Goal: Task Accomplishment & Management: Manage account settings

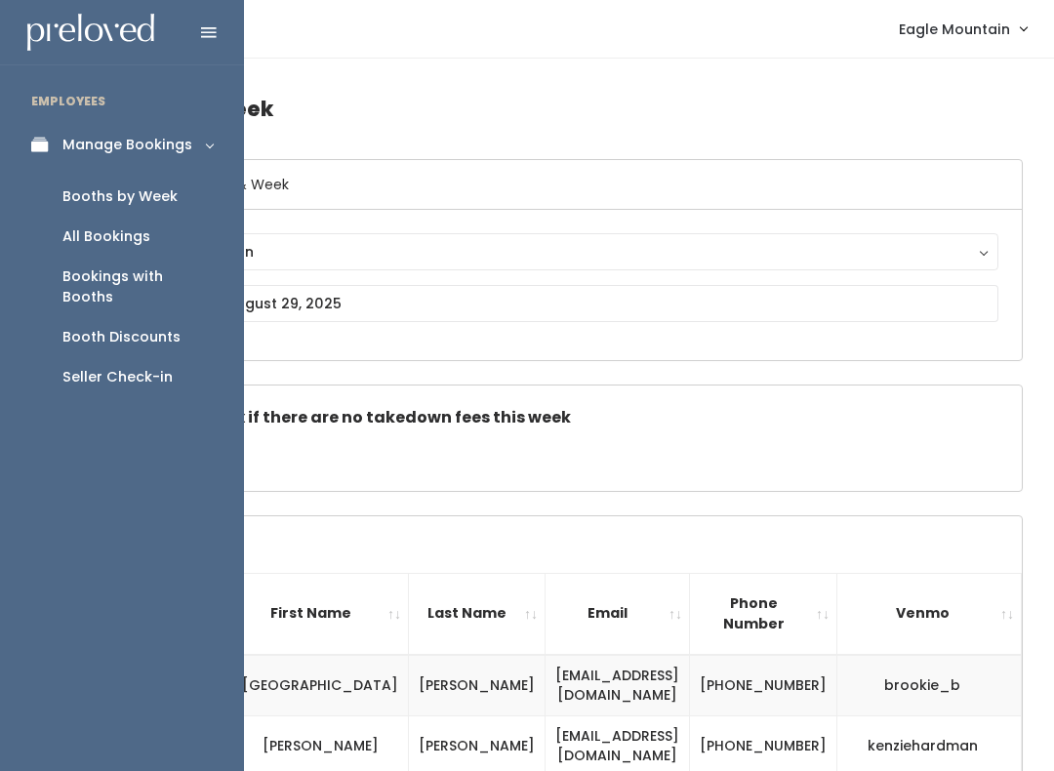
click at [52, 134] on link "Manage Bookings" at bounding box center [122, 145] width 244 height 44
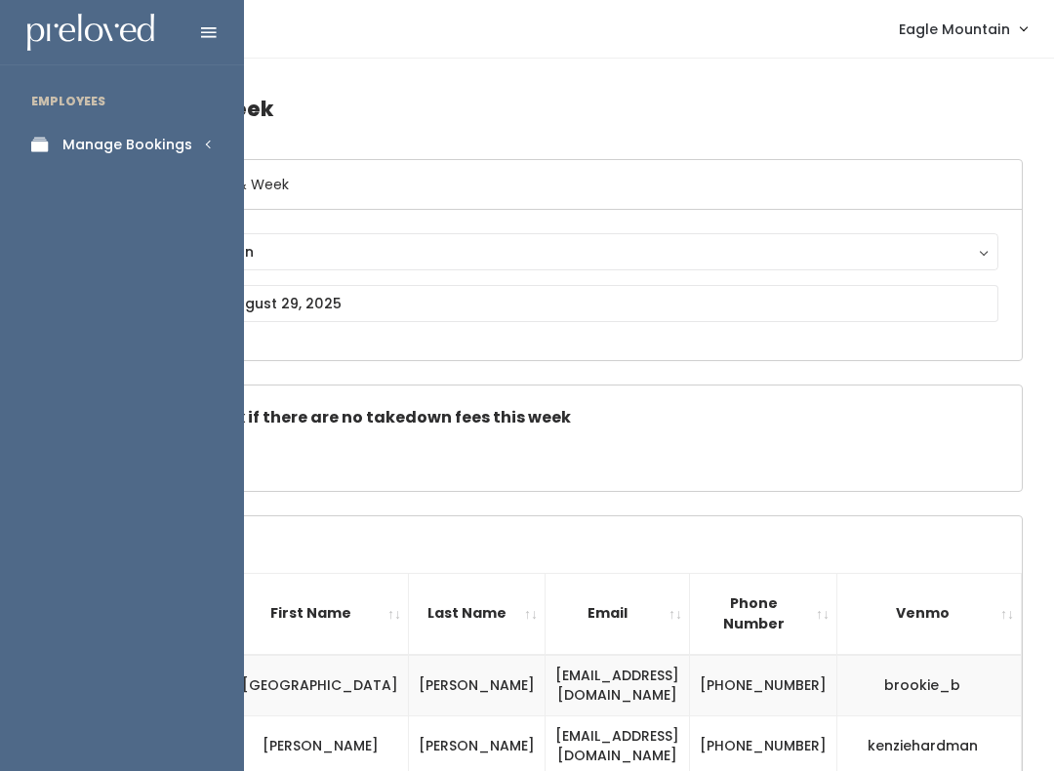
click at [112, 153] on div "Manage Bookings" at bounding box center [127, 145] width 130 height 20
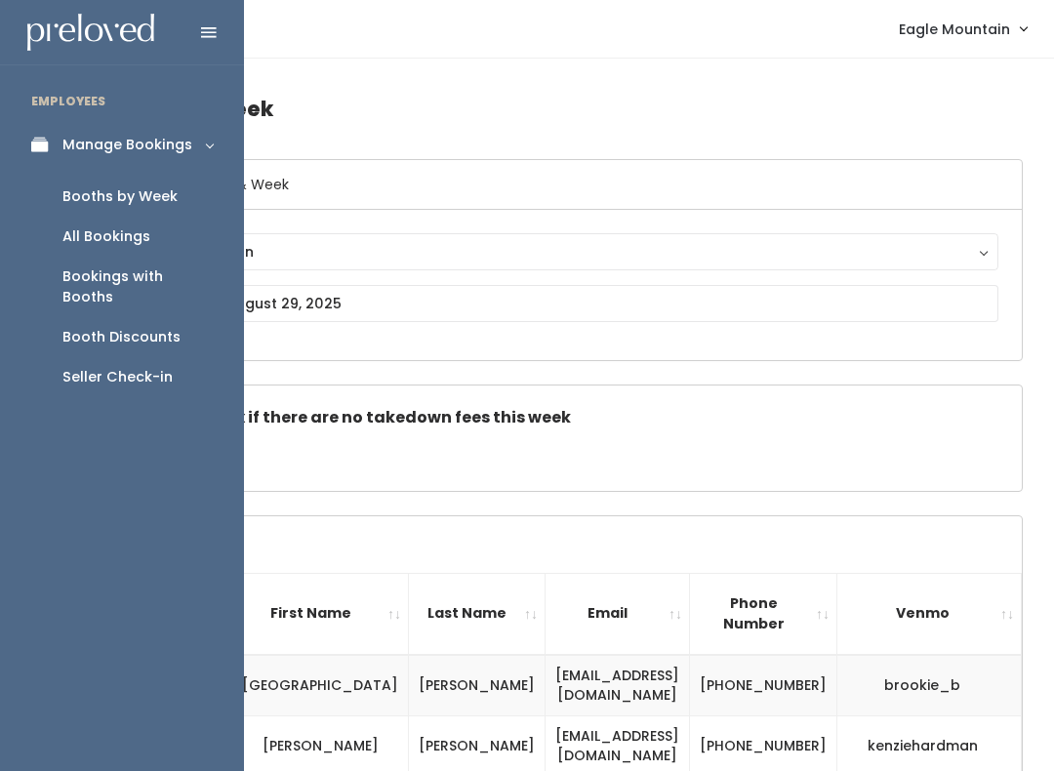
click at [149, 327] on div "Booth Discounts" at bounding box center [121, 337] width 118 height 20
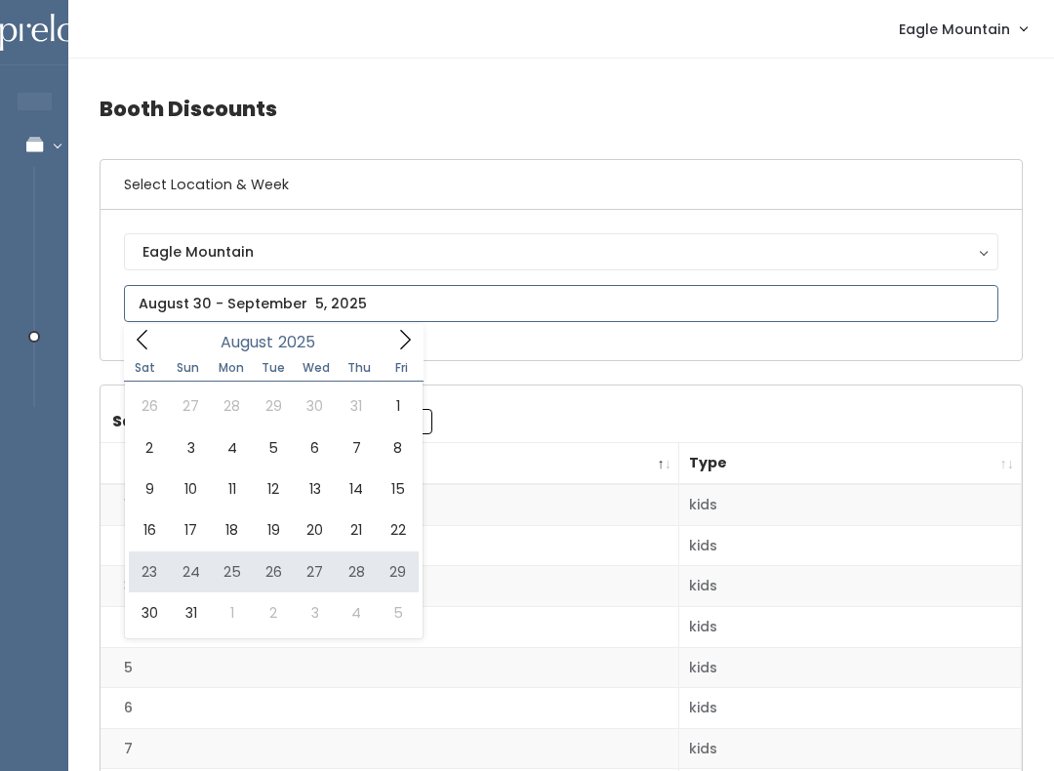
type input "August 23 to August 29"
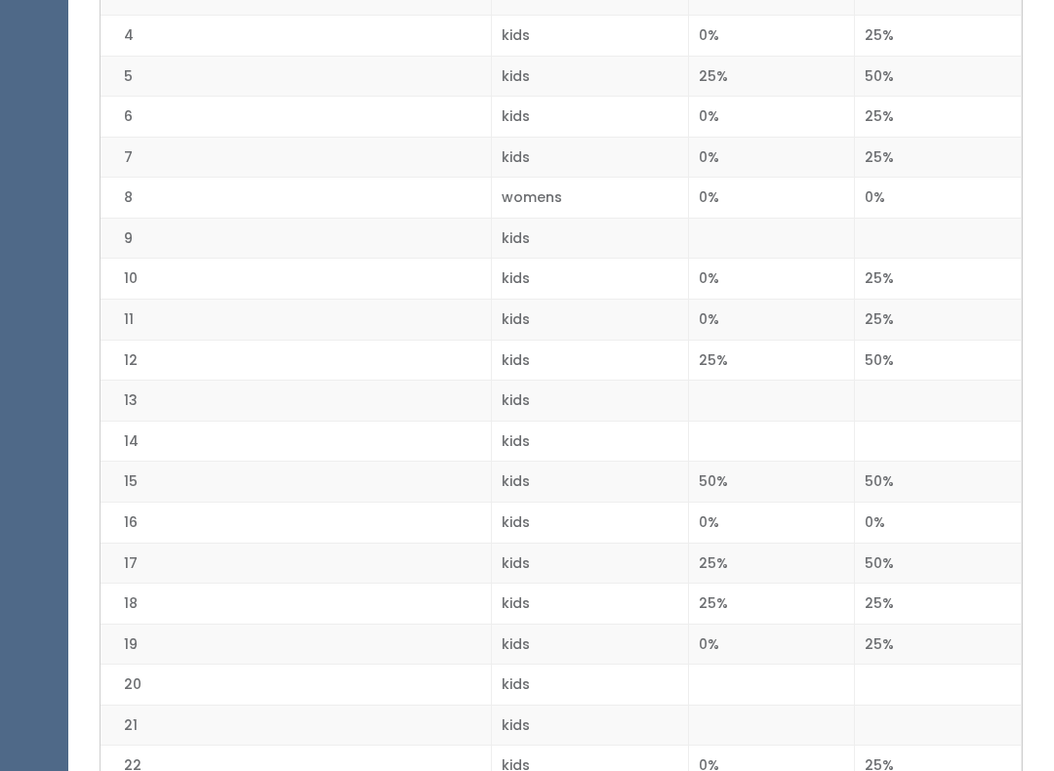
scroll to position [588, 0]
click at [477, 108] on td "6" at bounding box center [296, 120] width 390 height 41
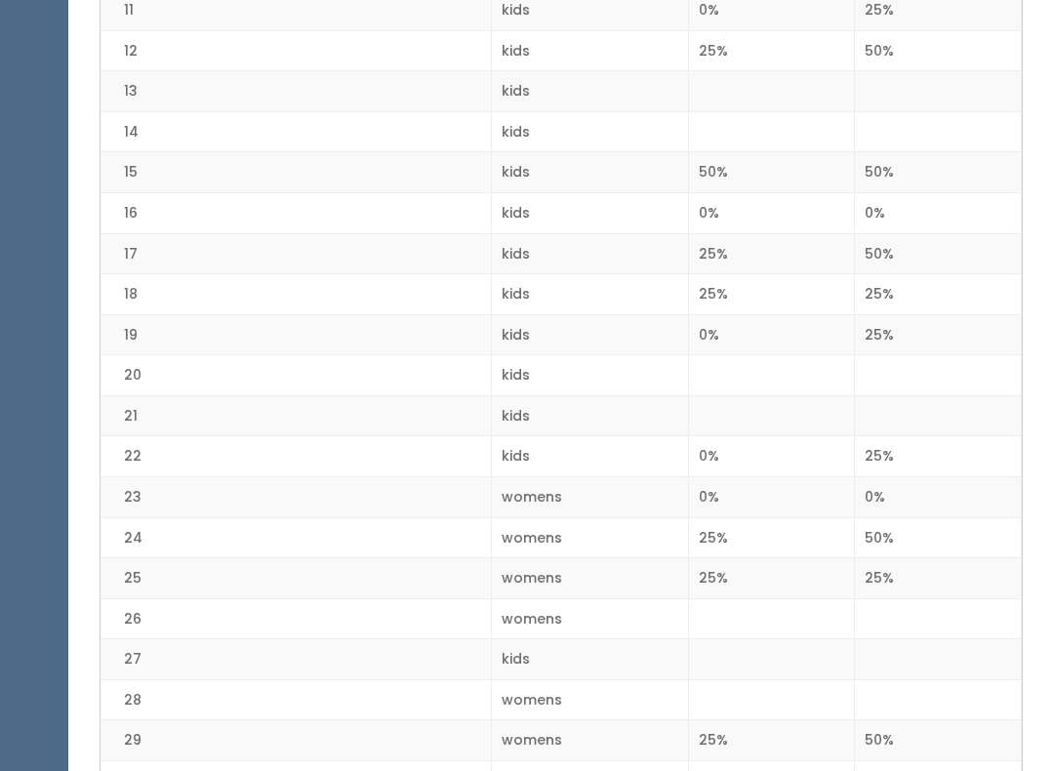
scroll to position [898, 0]
click at [459, 129] on td "14" at bounding box center [296, 134] width 390 height 41
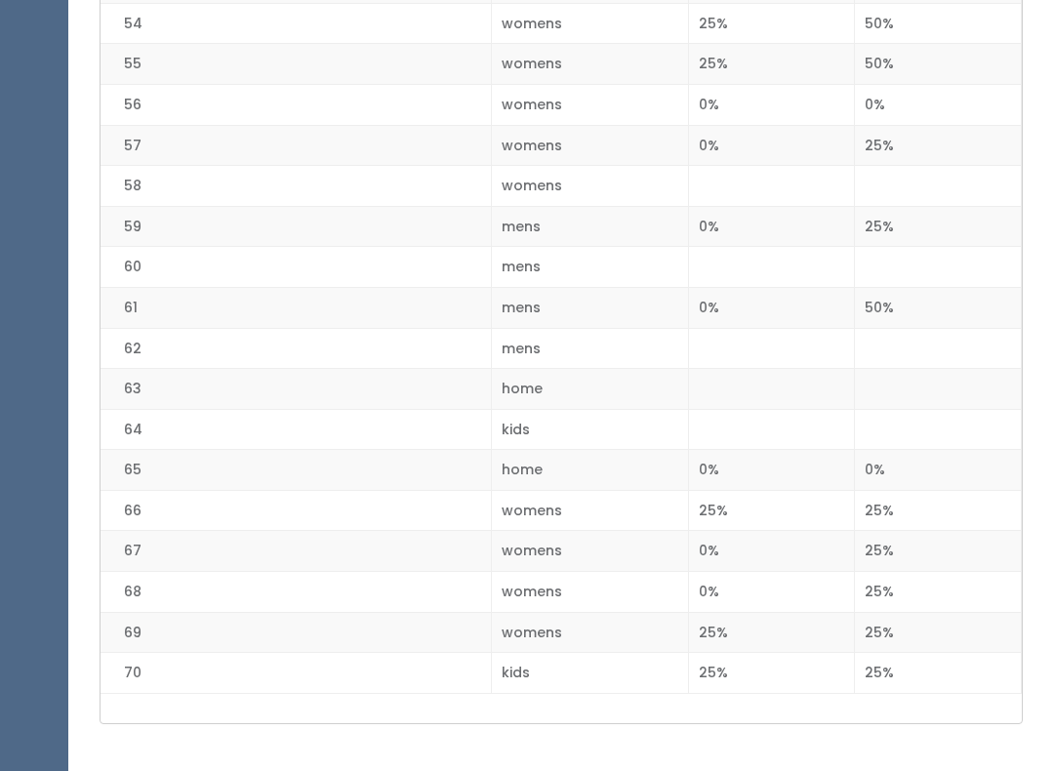
scroll to position [2661, 0]
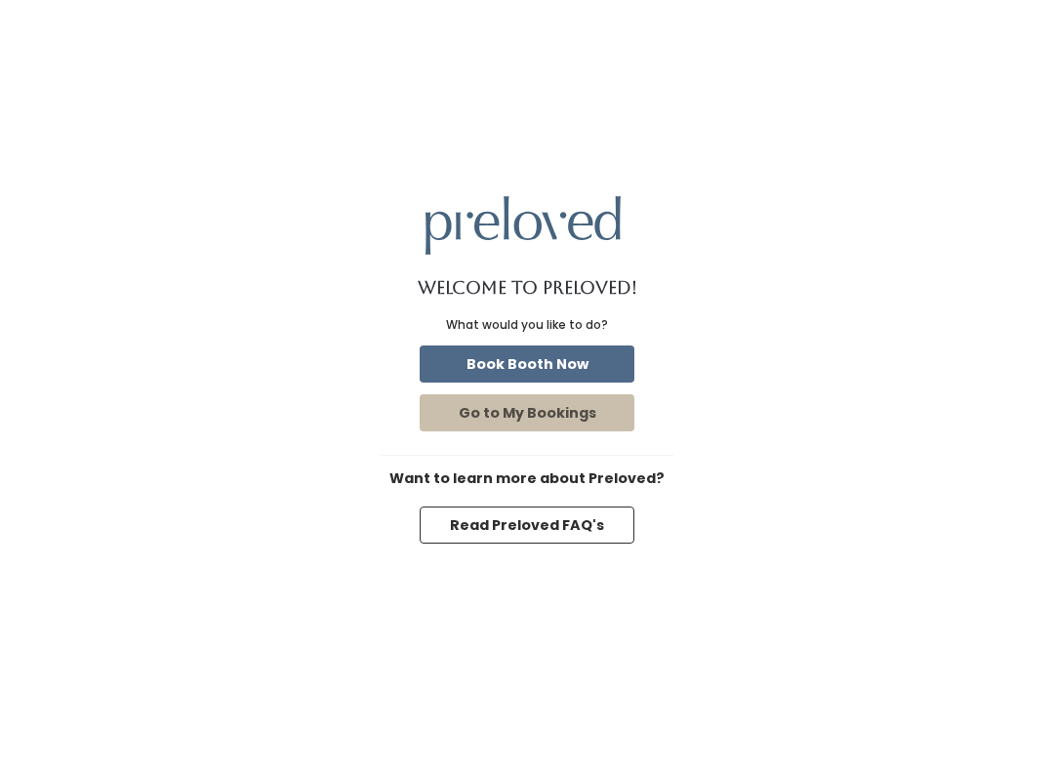
click at [477, 351] on button "Book Booth Now" at bounding box center [527, 363] width 215 height 37
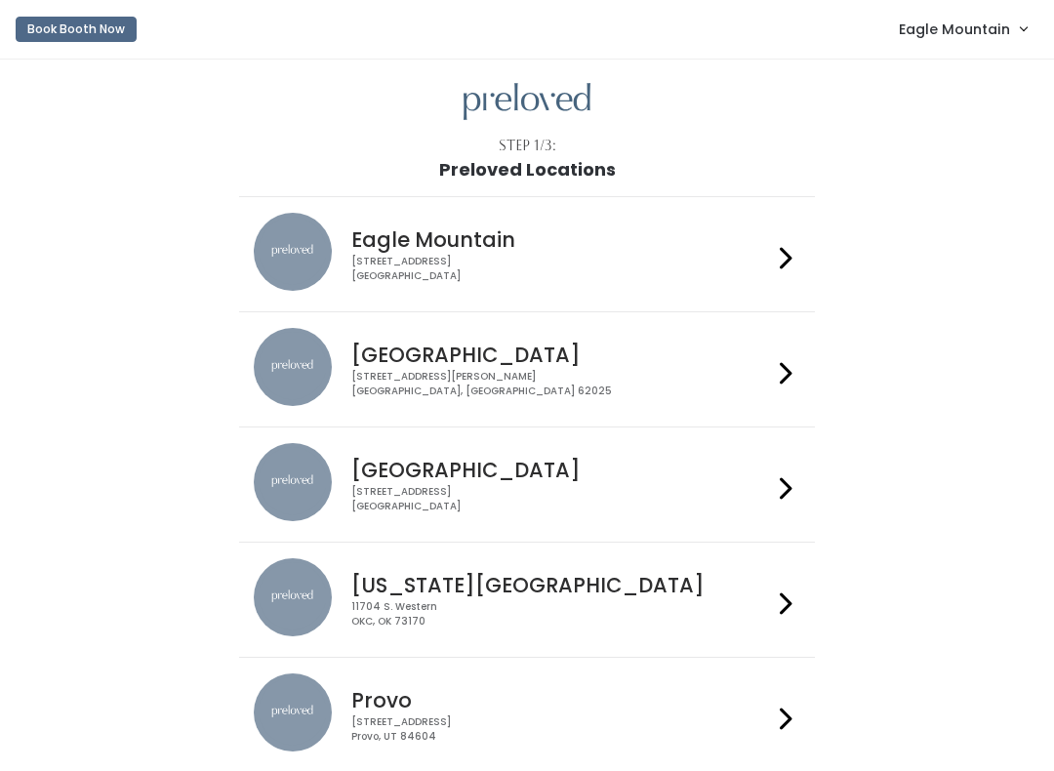
click at [944, 21] on span "Eagle Mountain" at bounding box center [954, 29] width 111 height 21
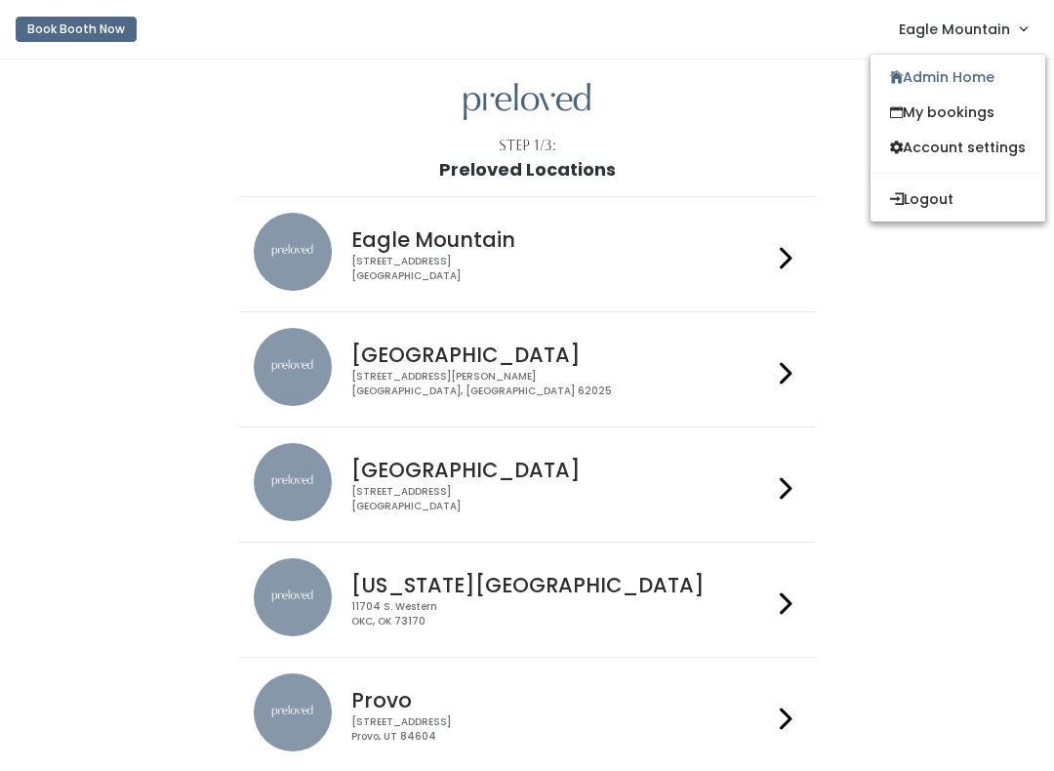
click at [898, 71] on link "Admin Home" at bounding box center [958, 77] width 175 height 35
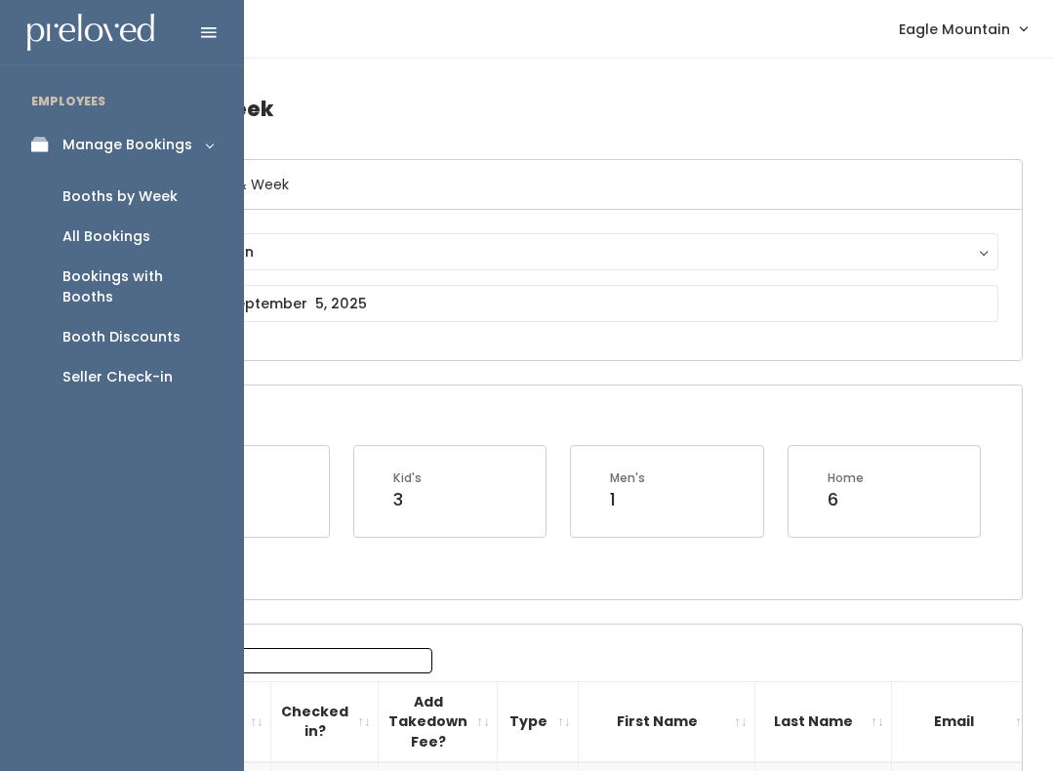
click at [83, 327] on div "Booth Discounts" at bounding box center [121, 337] width 118 height 20
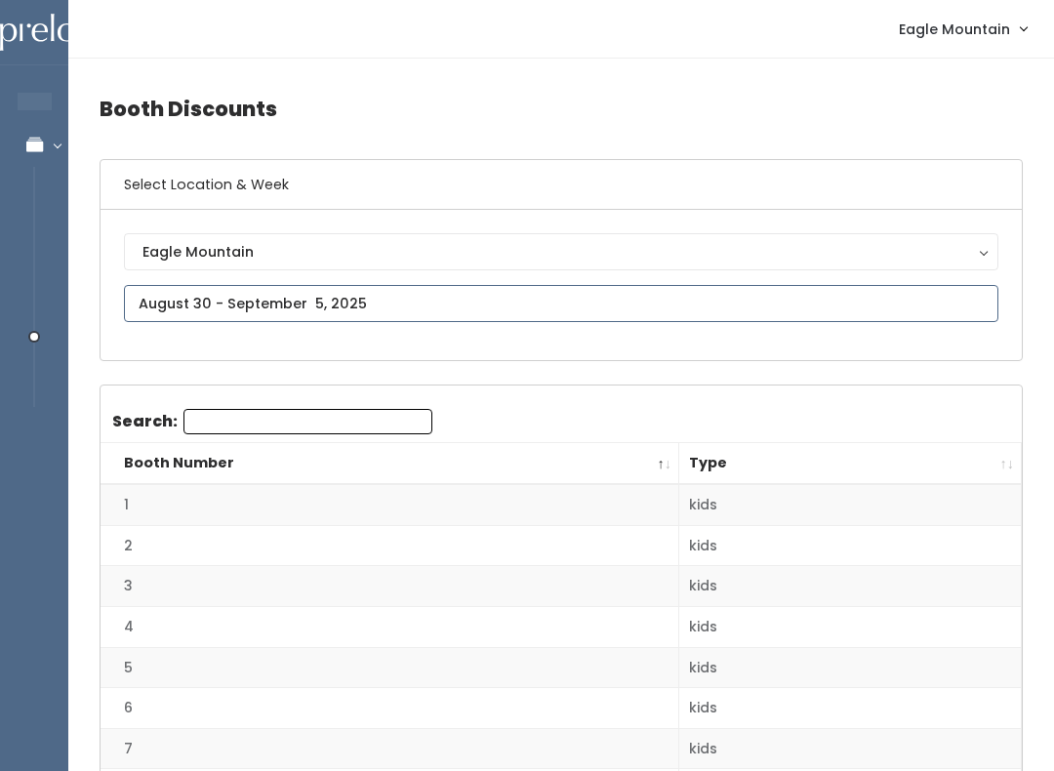
click at [211, 298] on input "text" at bounding box center [561, 303] width 874 height 37
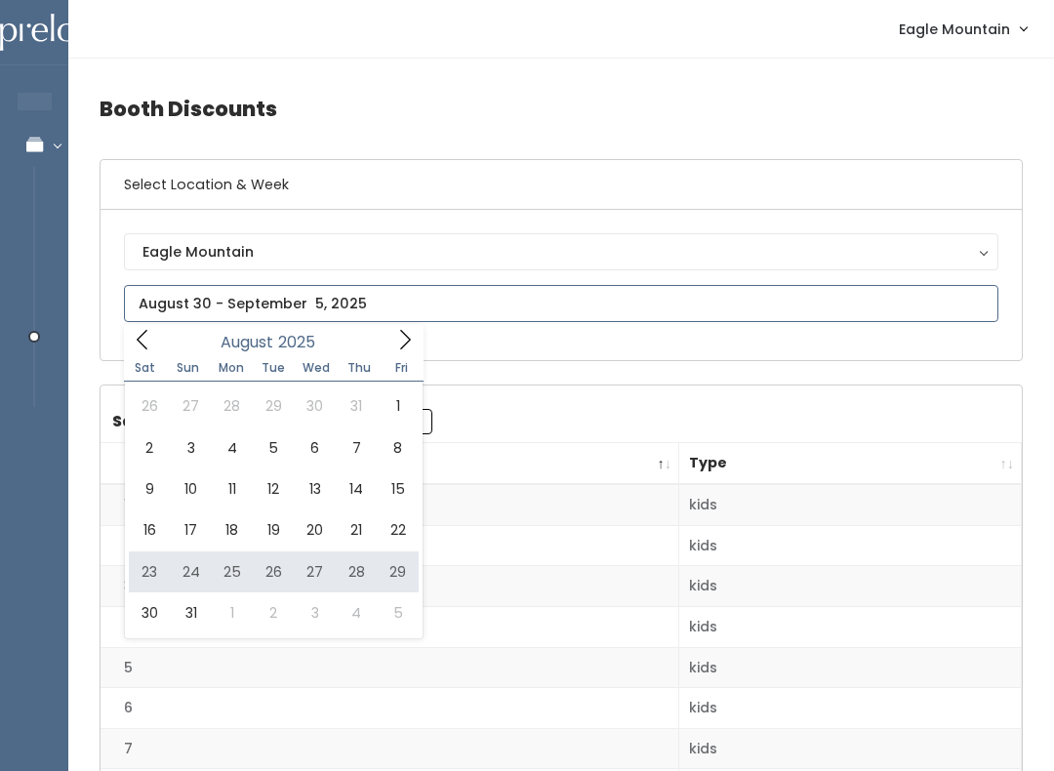
type input "August 23 to August 29"
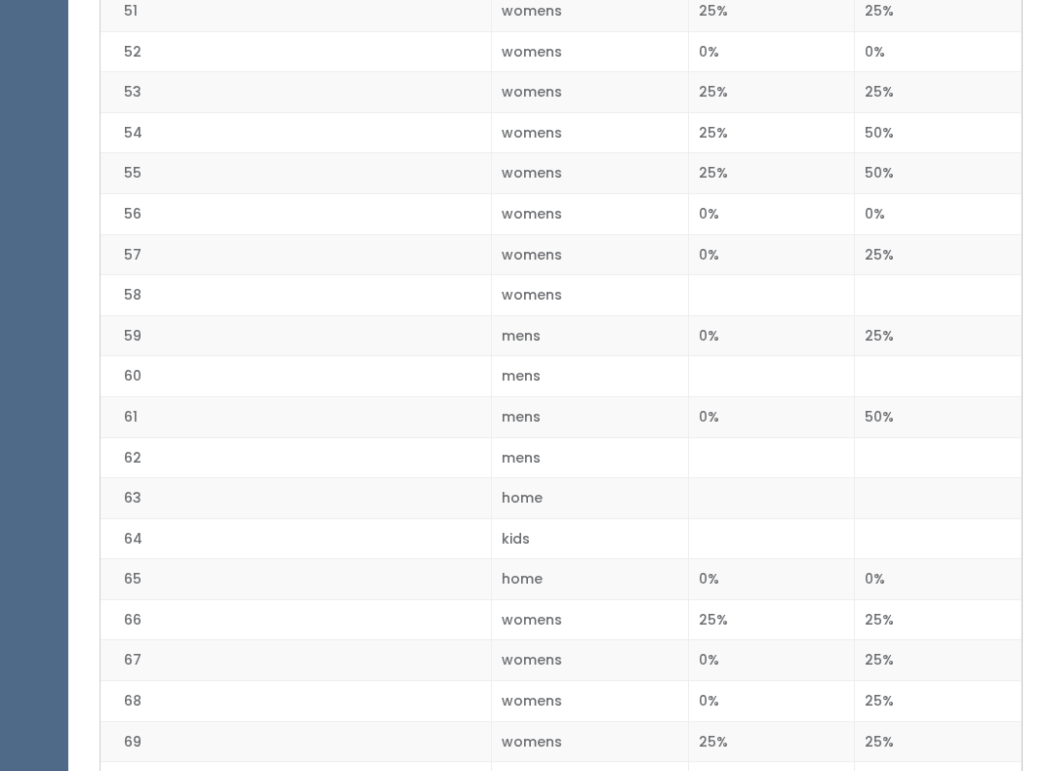
scroll to position [2661, 0]
